Goal: Information Seeking & Learning: Find specific fact

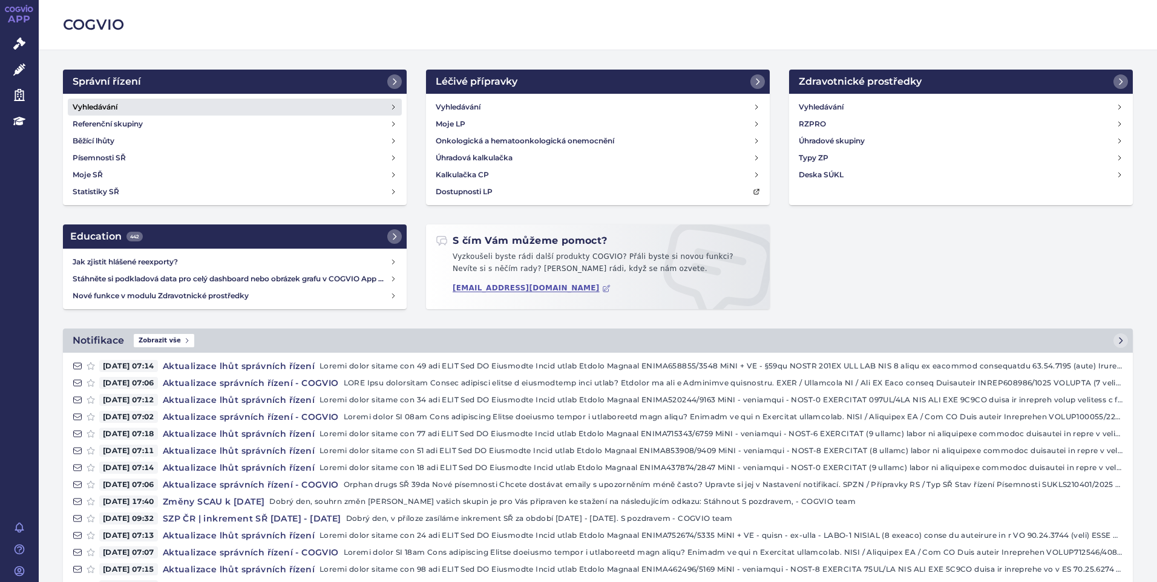
click at [94, 110] on h4 "Vyhledávání" at bounding box center [95, 107] width 45 height 12
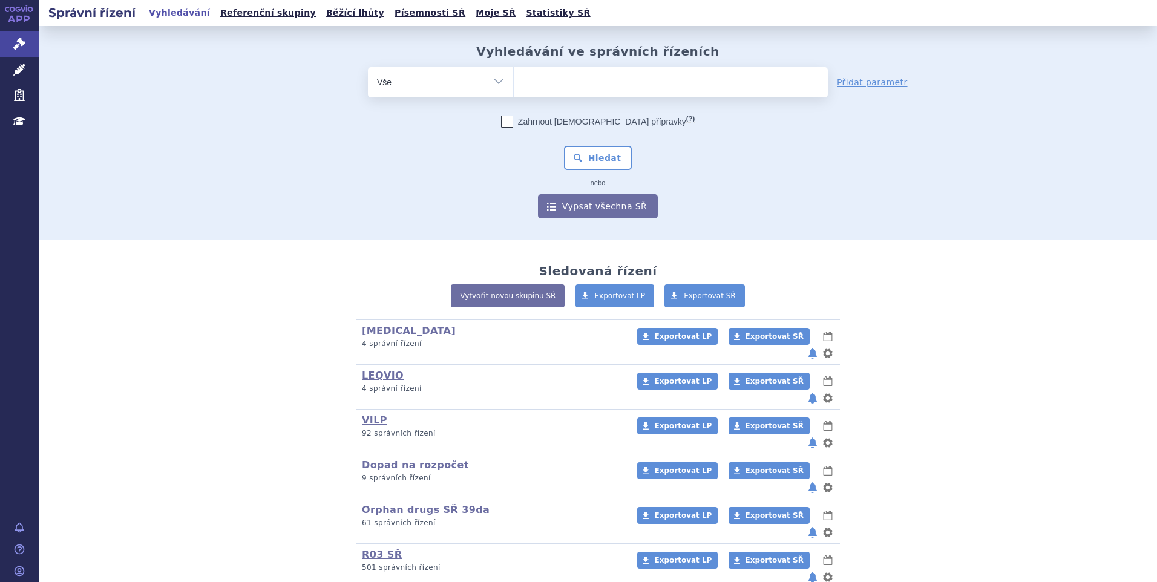
click at [599, 82] on ul at bounding box center [671, 79] width 314 height 25
click at [514, 82] on select at bounding box center [513, 82] width 1 height 30
paste input "SUKLS335202/2024"
type input "SUKLS335202/2024"
select select "SUKLS335202/2024"
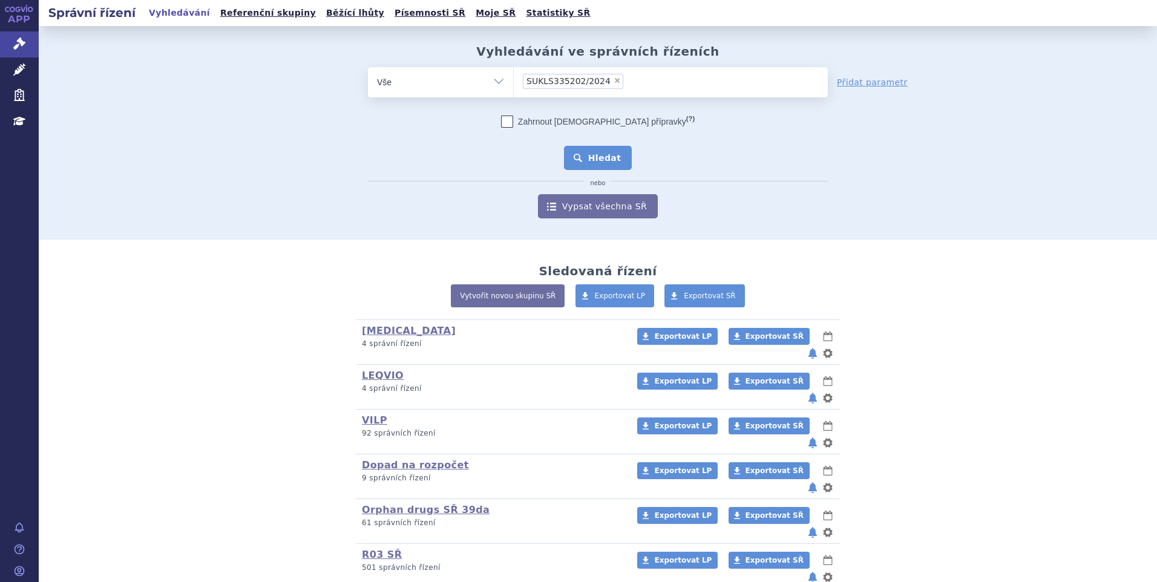
click at [621, 153] on button "Hledat" at bounding box center [598, 158] width 68 height 24
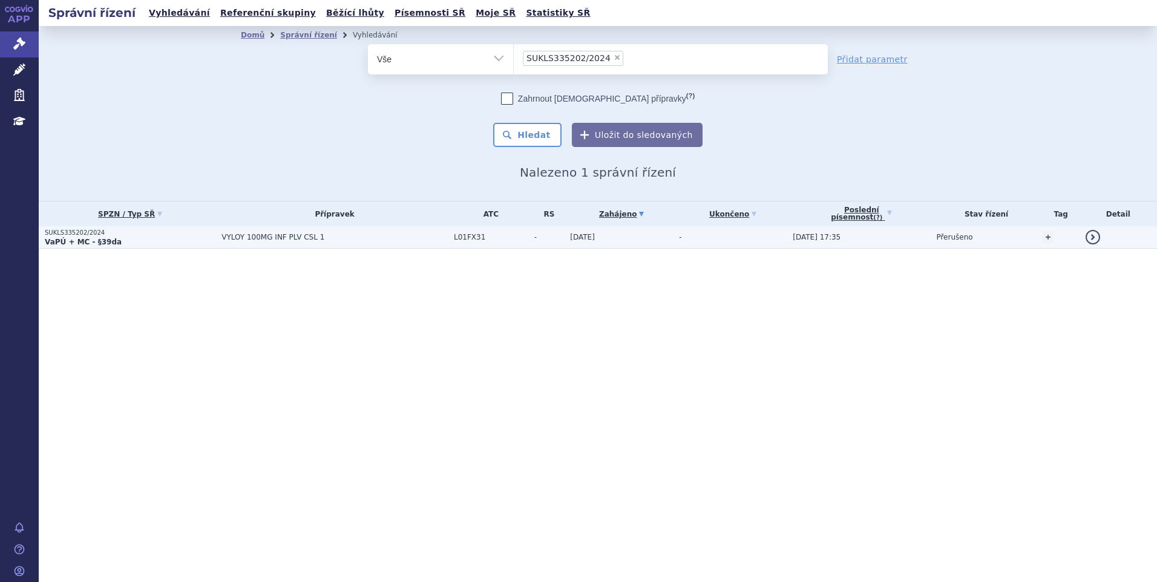
click at [168, 238] on p "VaPÚ + MC - §39da" at bounding box center [130, 242] width 171 height 10
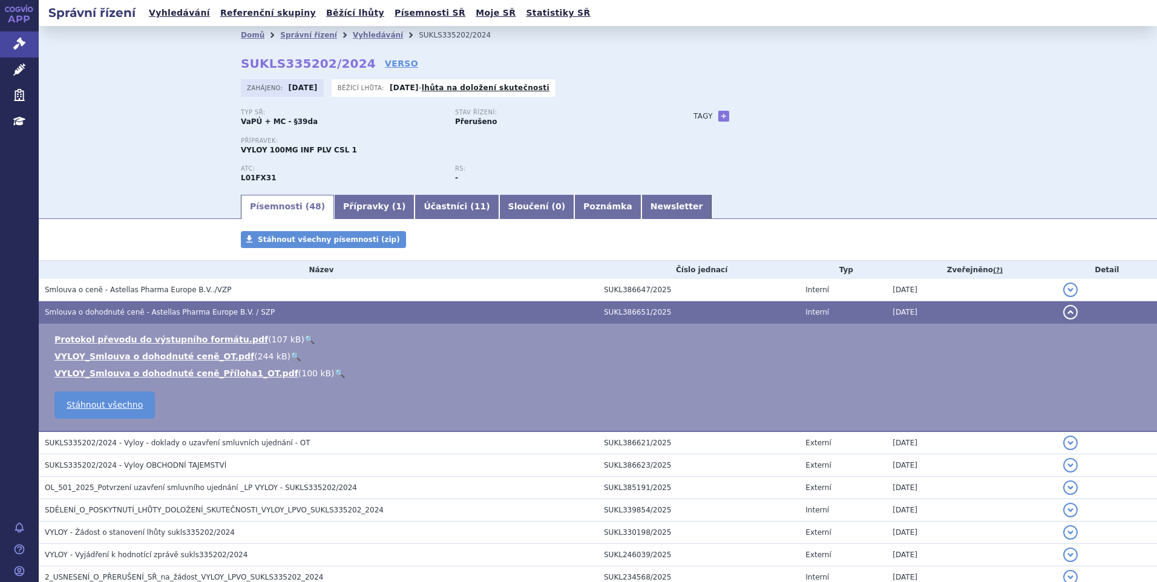
drag, startPoint x: 165, startPoint y: 323, endPoint x: 120, endPoint y: 184, distance: 145.7
click at [120, 184] on div "Domů Správní řízení Vyhledávání SUKLS335202/2024 SUKLS335202/2024 VERSO Zahájen…" at bounding box center [598, 109] width 1119 height 167
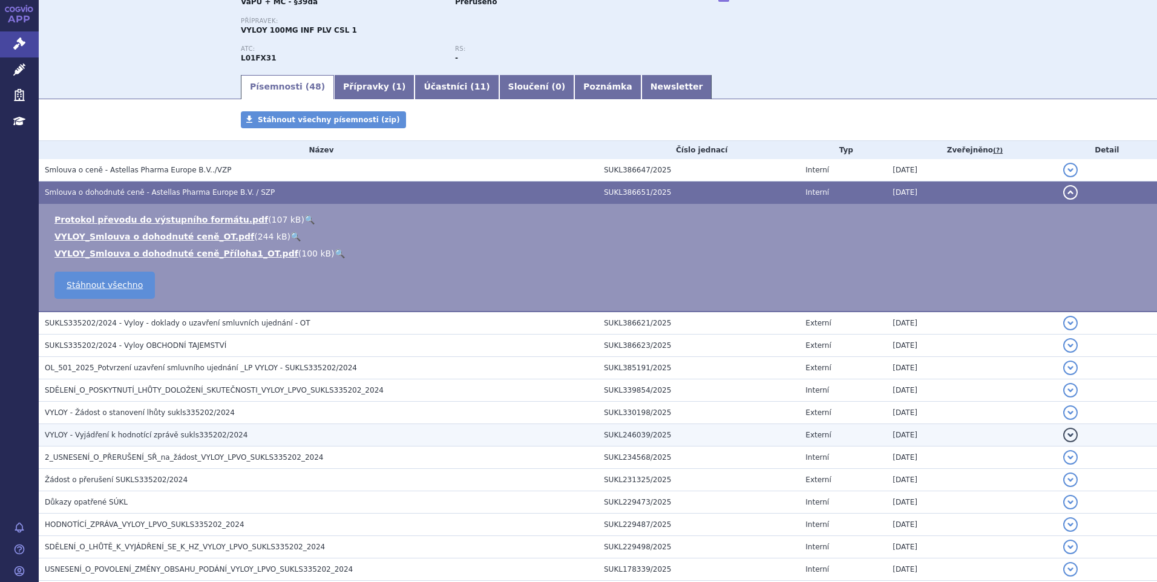
scroll to position [121, 0]
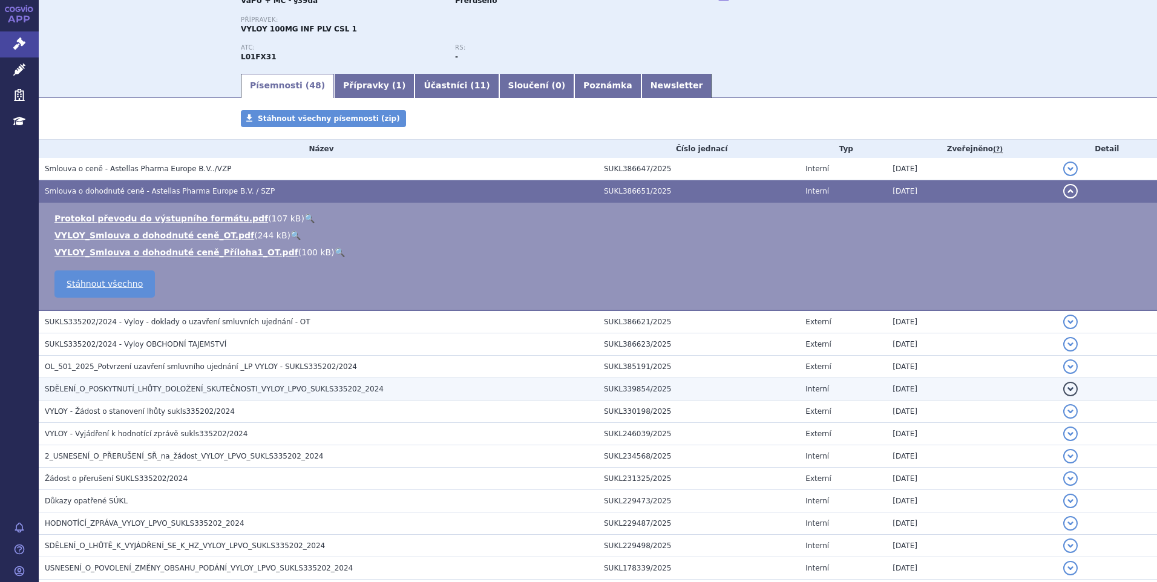
click at [230, 387] on span "SDĚLENÍ_O_POSKYTNUTÍ_LHŮTY_DOLOŽENÍ_SKUTEČNOSTI_VYLOY_LPVO_SUKLS335202_2024" at bounding box center [214, 389] width 339 height 8
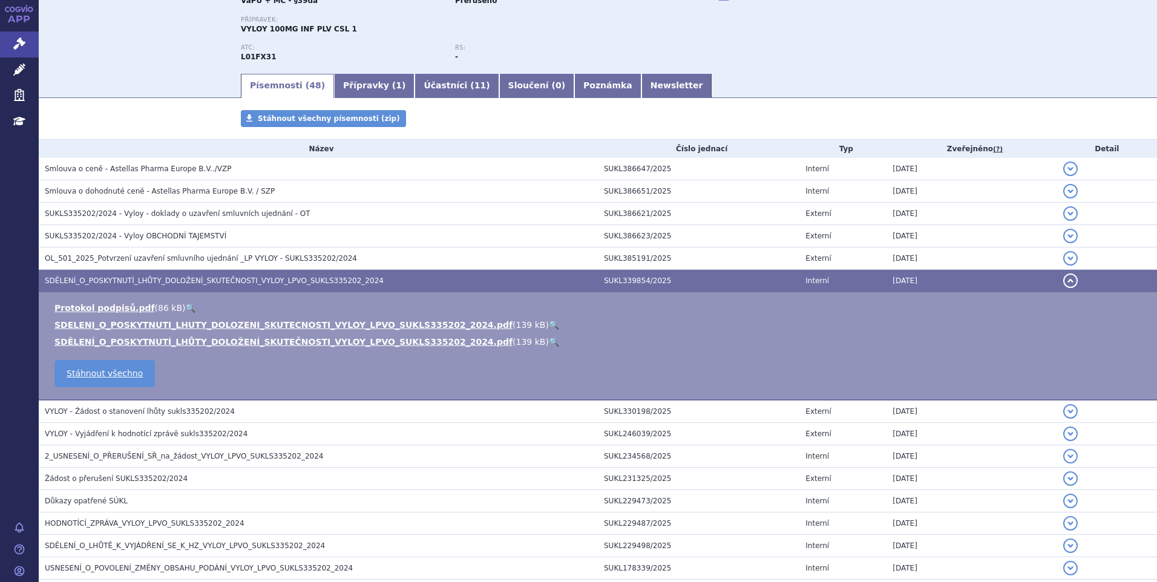
click at [549, 323] on link "🔍" at bounding box center [554, 325] width 10 height 10
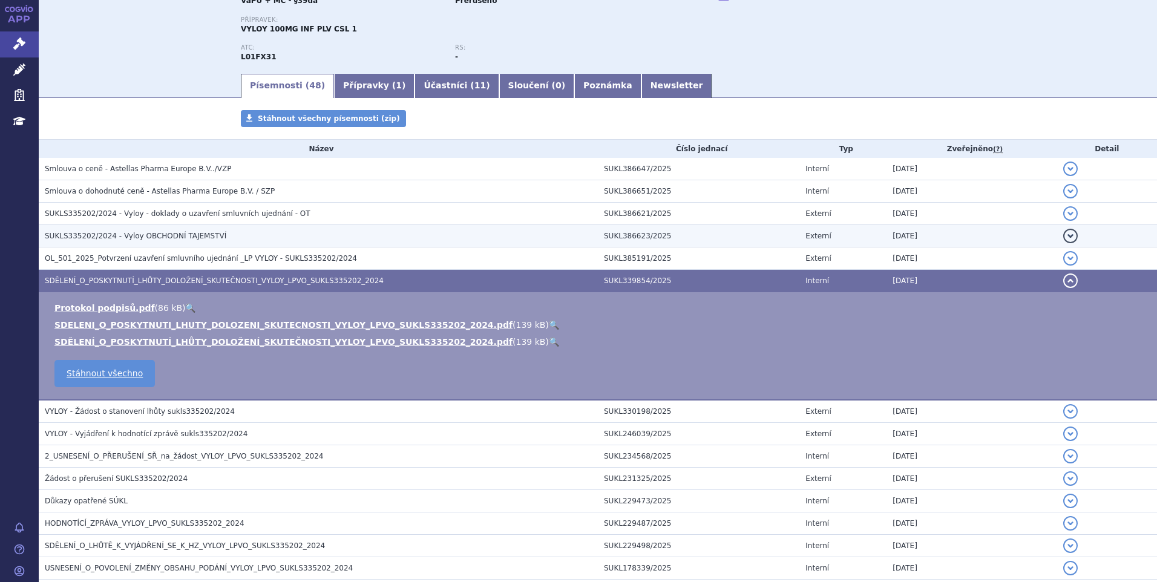
click at [266, 232] on h3 "SUKLS335202/2024 - Vyloy OBCHODNÍ TAJEMSTVÍ" at bounding box center [321, 236] width 553 height 12
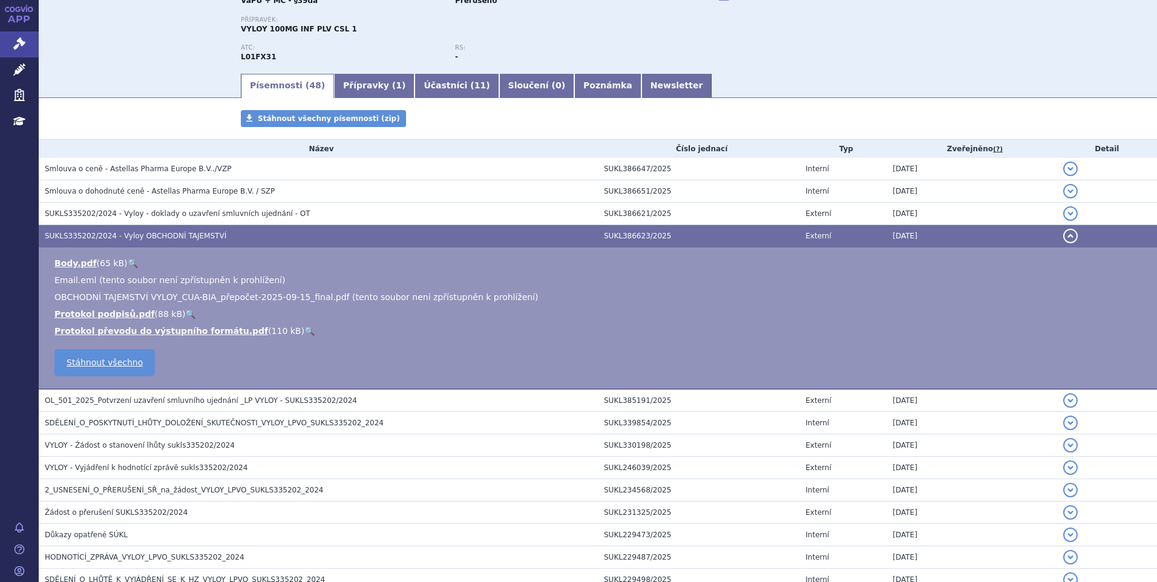
click at [128, 264] on link "🔍" at bounding box center [133, 263] width 10 height 10
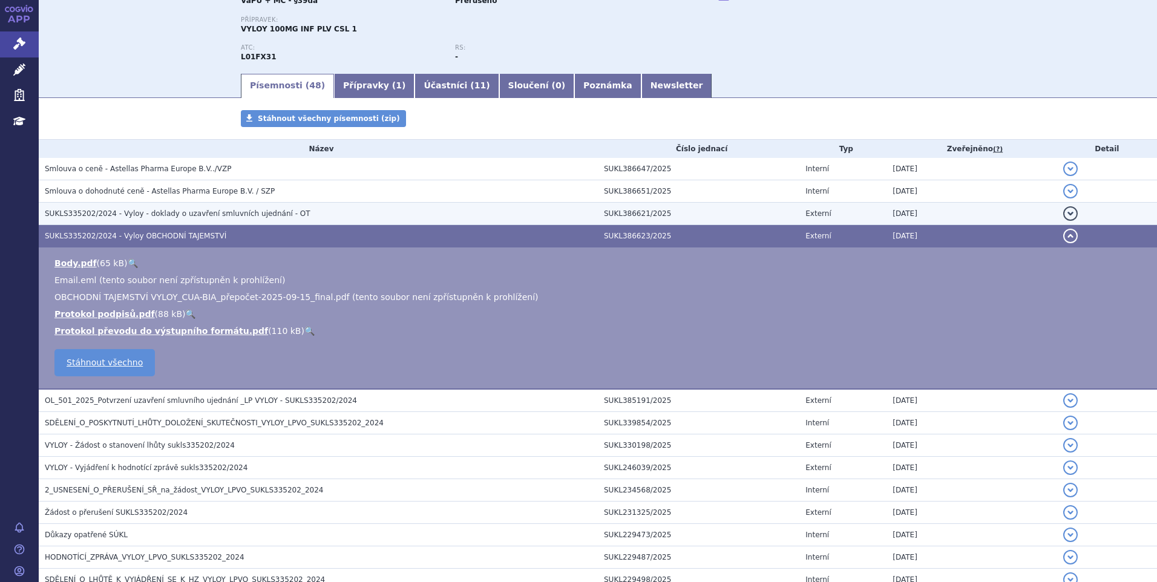
click at [130, 212] on span "SUKLS335202/2024 - Vyloy - doklady o uzavření smluvních ujednání - OT" at bounding box center [178, 213] width 266 height 8
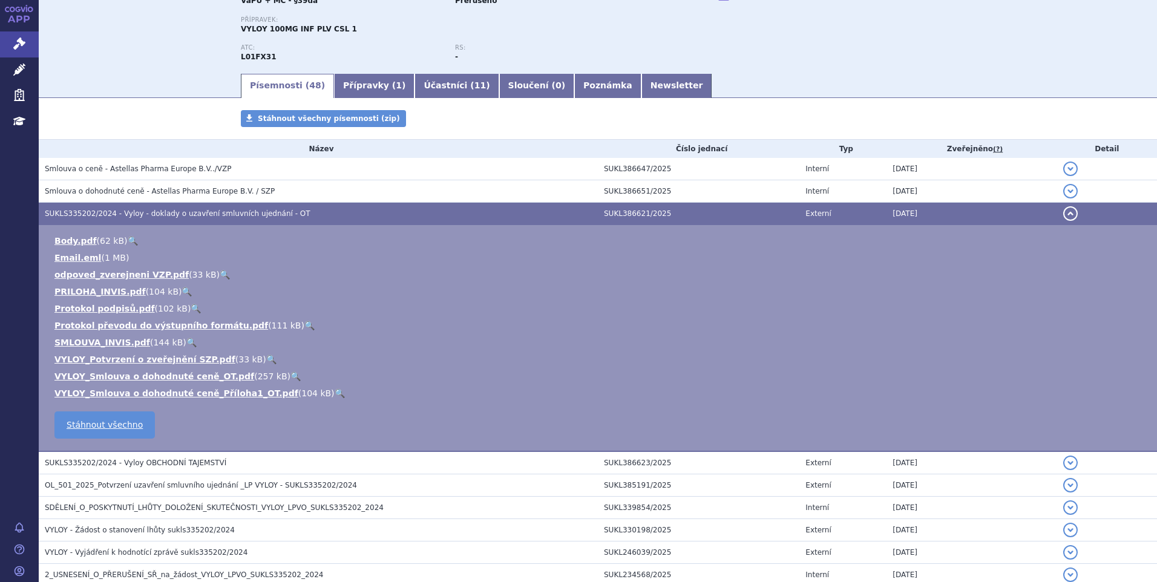
click at [128, 238] on link "🔍" at bounding box center [133, 241] width 10 height 10
